Goal: Task Accomplishment & Management: Use online tool/utility

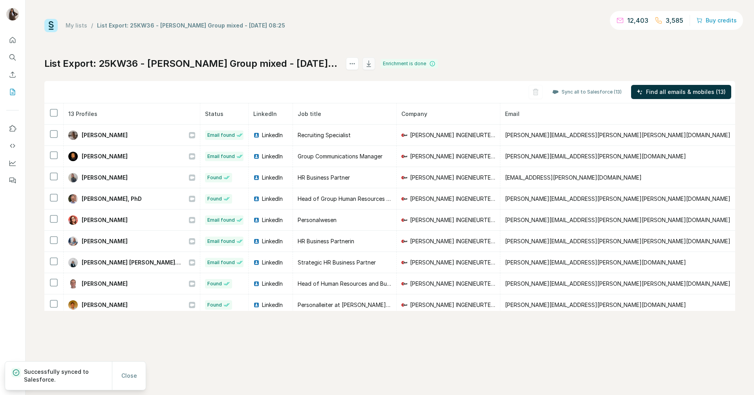
click at [371, 65] on icon "button" at bounding box center [368, 63] width 4 height 6
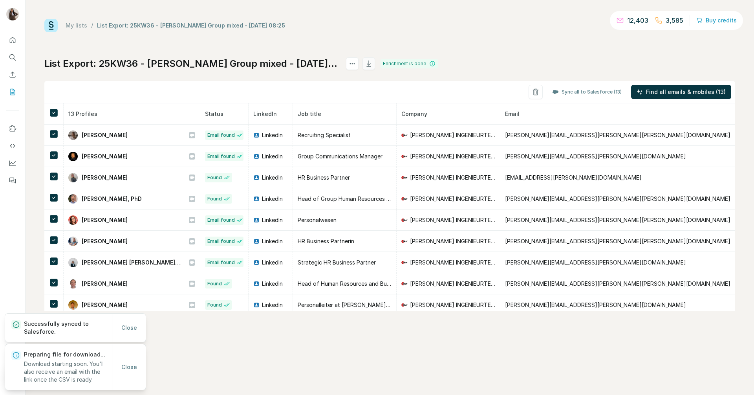
click at [373, 62] on icon "button" at bounding box center [369, 64] width 8 height 8
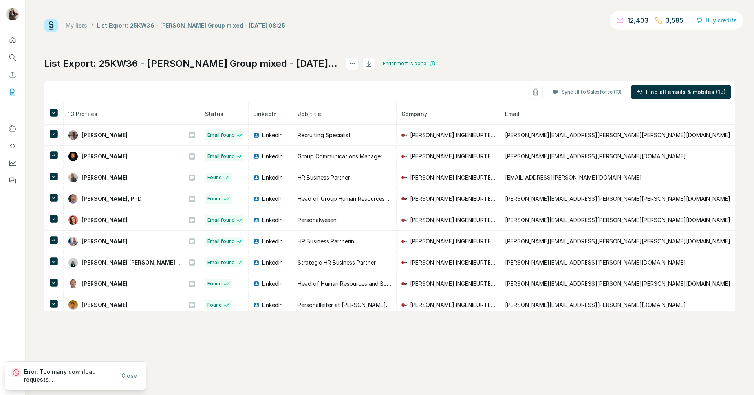
click at [126, 379] on span "Close" at bounding box center [129, 376] width 16 height 8
click at [448, 40] on div "My lists / List Export: 25KW36 - DACH - Glatt Group mixed - 05/09/2025 08:25 12…" at bounding box center [389, 165] width 691 height 292
click at [373, 60] on icon "button" at bounding box center [369, 64] width 8 height 8
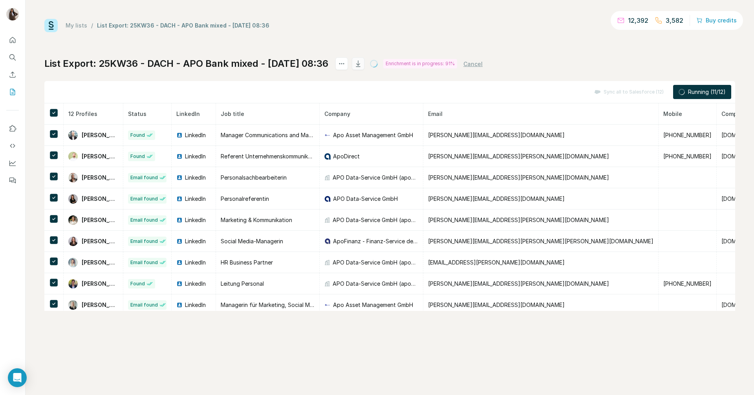
click at [362, 65] on icon "button" at bounding box center [358, 64] width 8 height 8
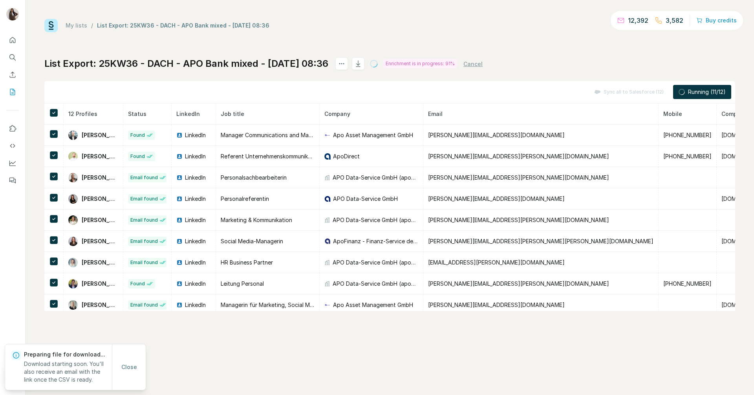
click at [410, 30] on div "My lists / List Export: 25KW36 - DACH - APO Bank mixed - [DATE] 08:36 12,392 3,…" at bounding box center [389, 25] width 691 height 13
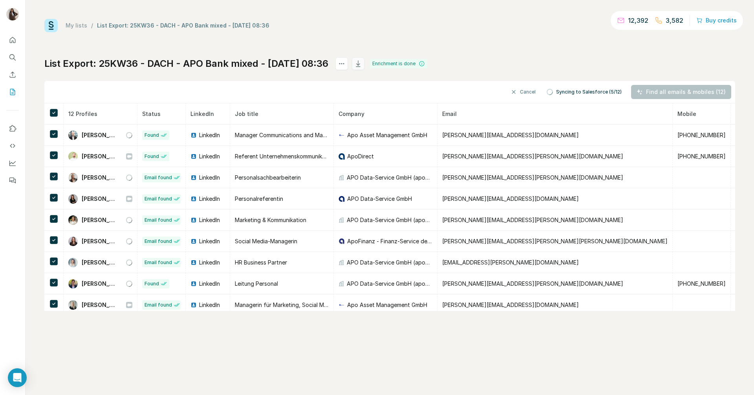
click at [362, 67] on icon "button" at bounding box center [358, 64] width 8 height 8
click at [133, 375] on span "Close" at bounding box center [129, 376] width 16 height 8
click at [362, 62] on icon "button" at bounding box center [358, 64] width 8 height 8
